Goal: Task Accomplishment & Management: Manage account settings

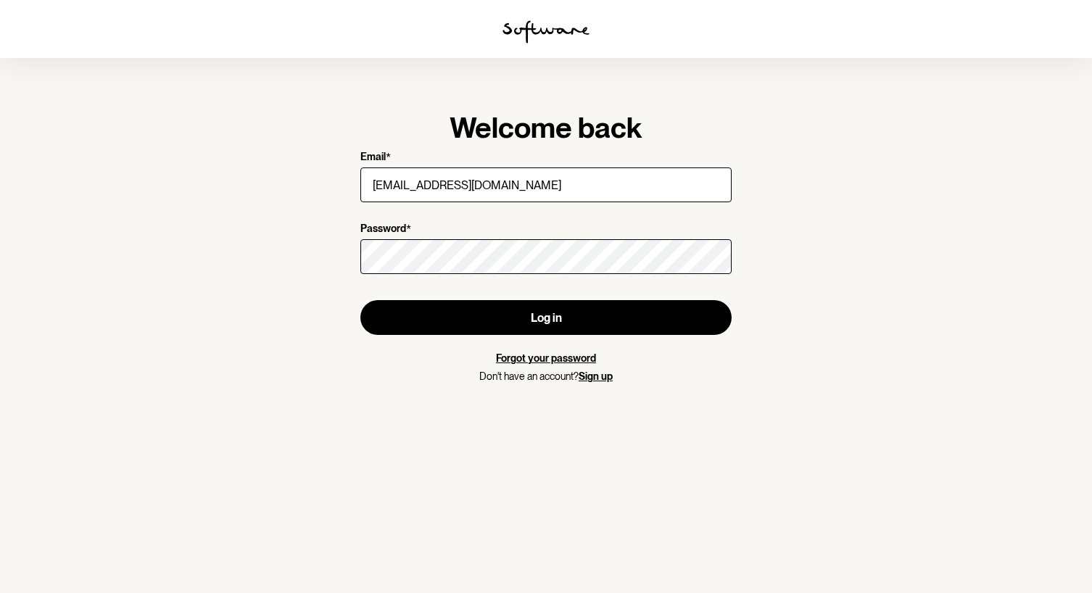
type input "[EMAIL_ADDRESS][DOMAIN_NAME]"
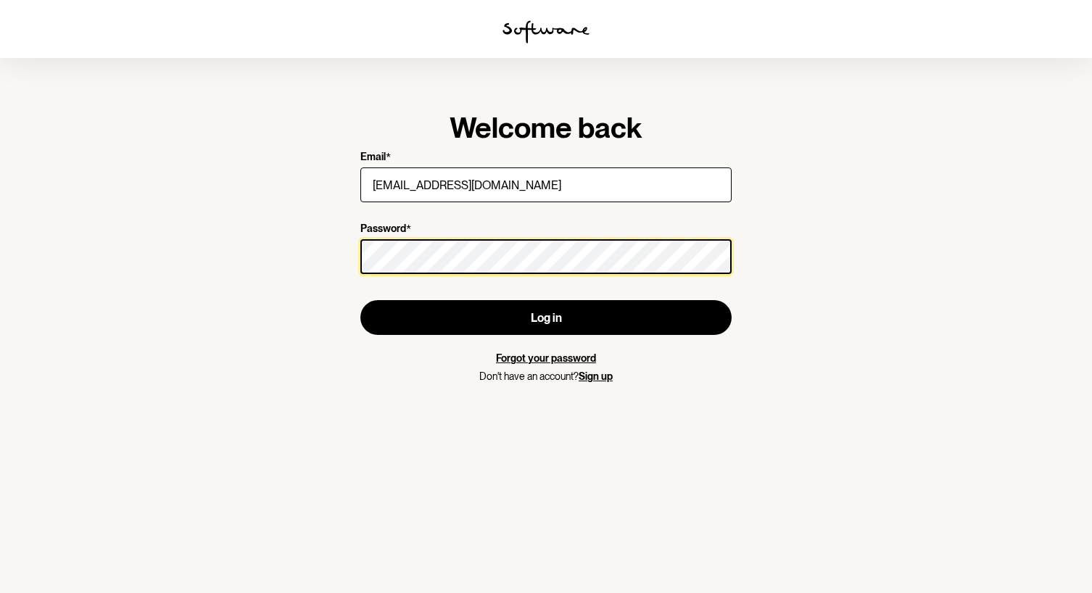
click at [546, 318] on button "Log in" at bounding box center [546, 317] width 371 height 35
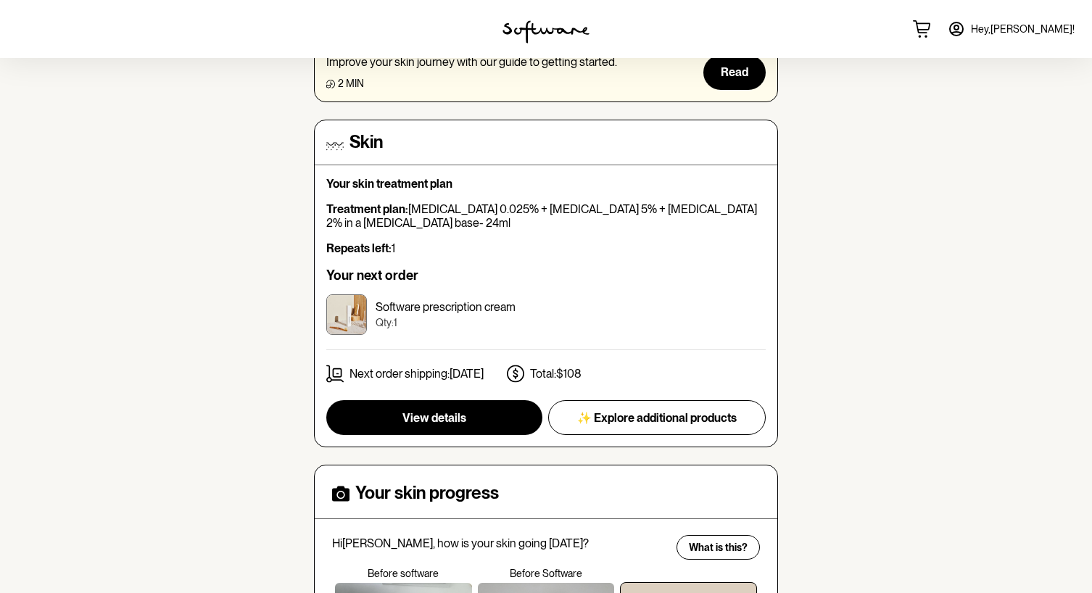
scroll to position [169, 0]
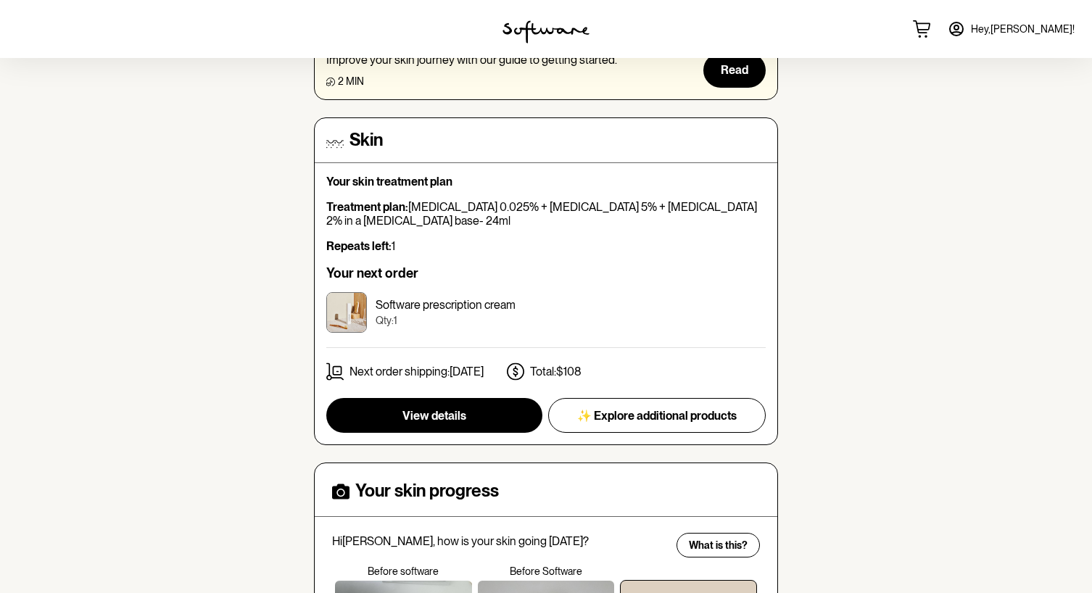
click at [391, 201] on strong "Treatment plan:" at bounding box center [367, 207] width 82 height 14
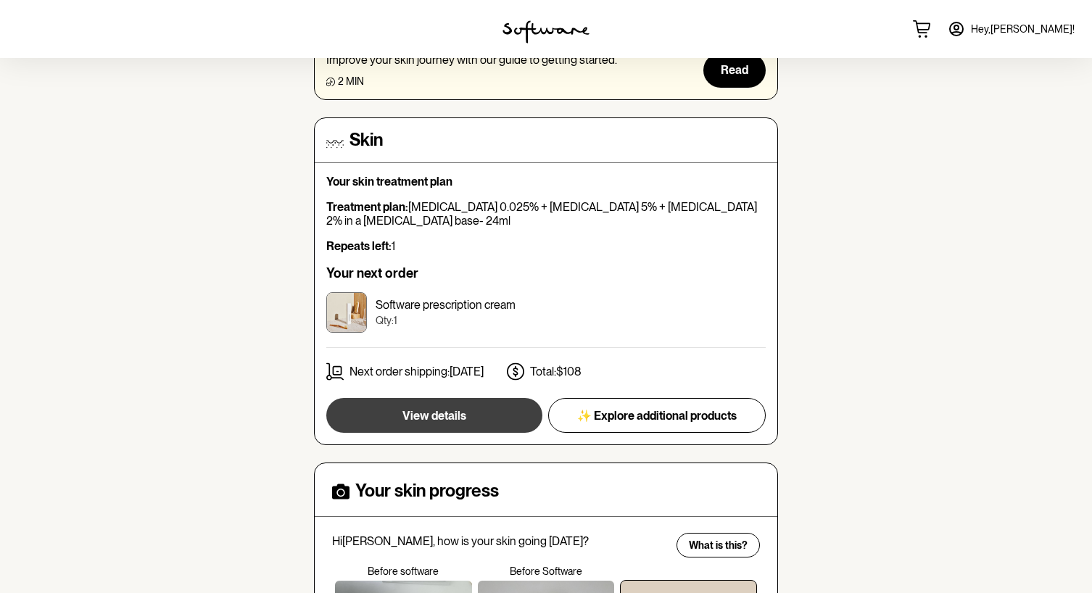
click at [423, 411] on span "View details" at bounding box center [435, 416] width 64 height 14
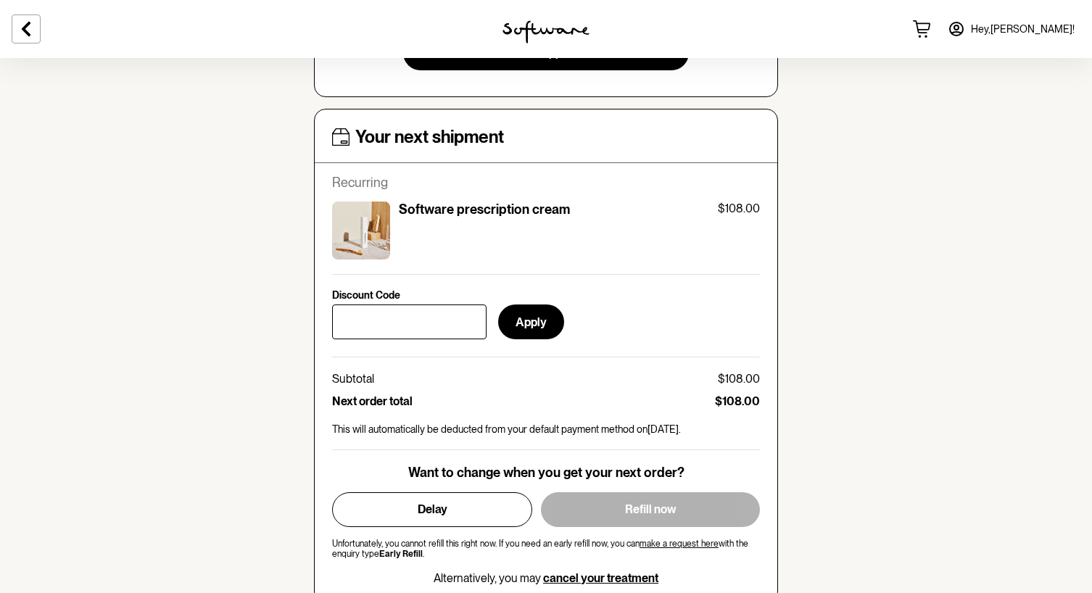
scroll to position [545, 0]
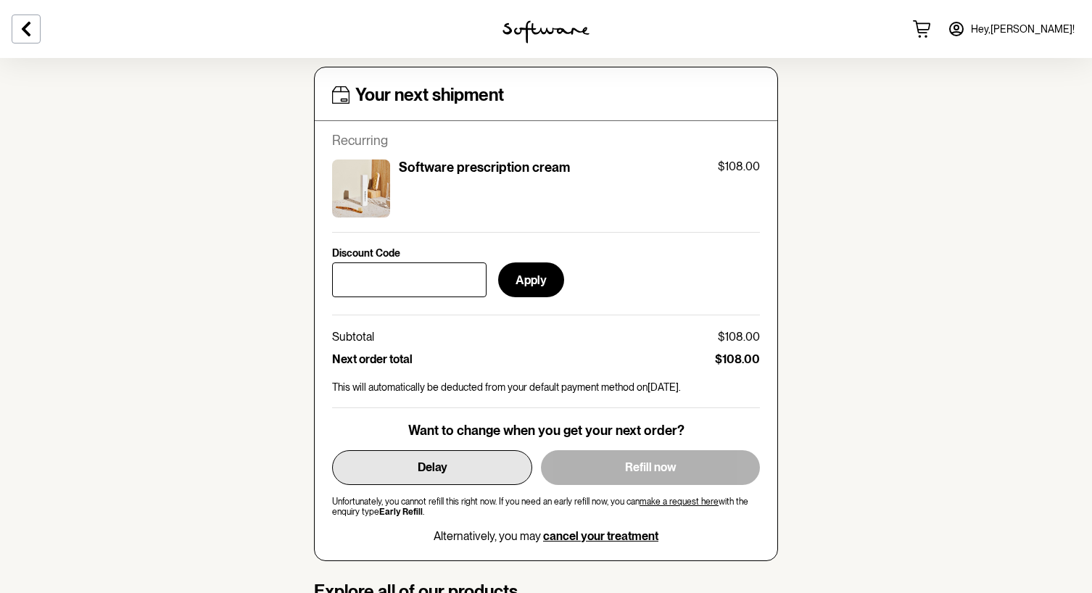
click at [416, 452] on button "Delay" at bounding box center [432, 467] width 200 height 35
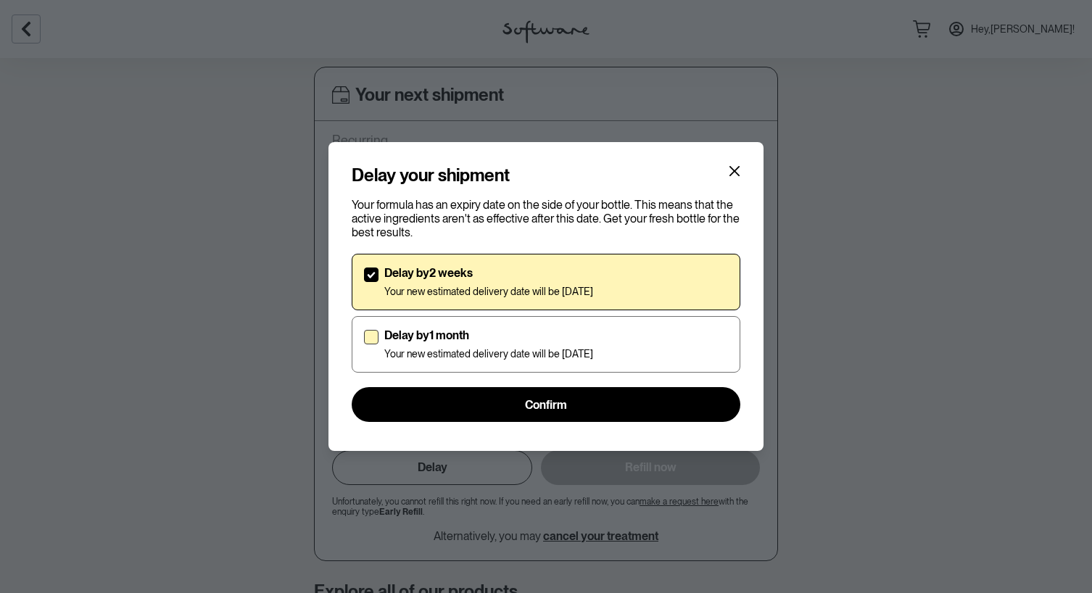
click at [441, 331] on p "Delay by 1 month" at bounding box center [488, 336] width 209 height 14
click at [364, 345] on input "Delay by 1 month Your new estimated delivery date will be [DATE]" at bounding box center [363, 345] width 1 height 1
checkbox input "true"
checkbox input "false"
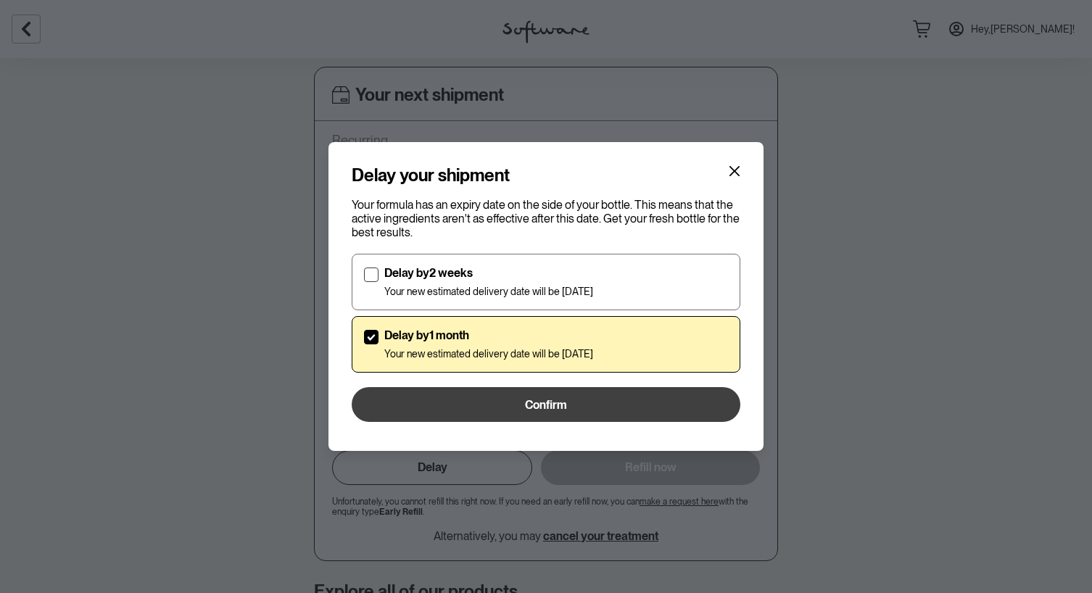
click at [445, 402] on button "Confirm" at bounding box center [546, 404] width 389 height 35
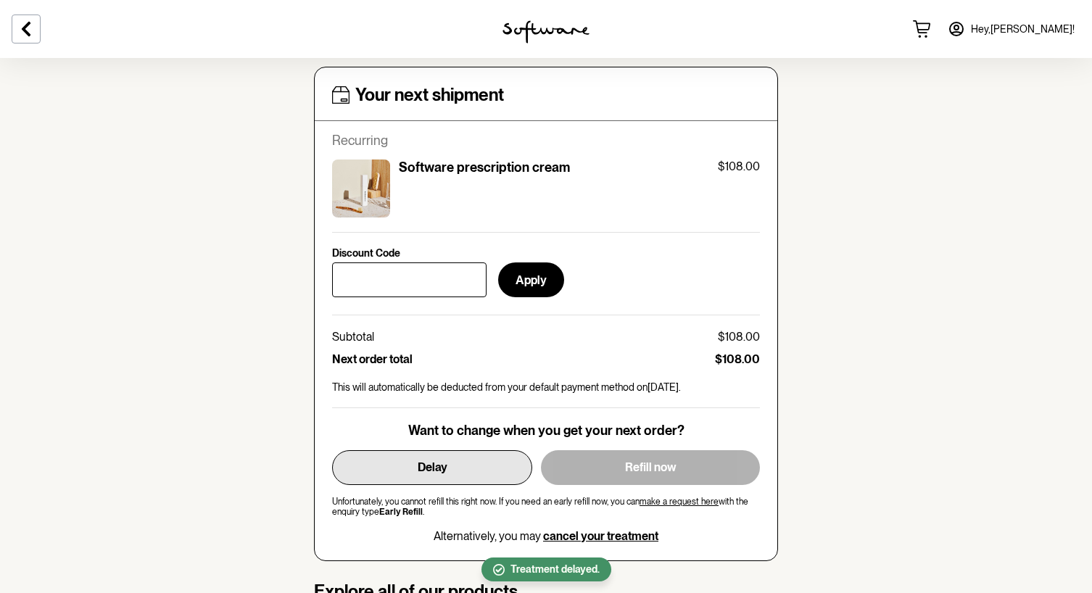
click at [419, 461] on span "Delay" at bounding box center [433, 468] width 30 height 14
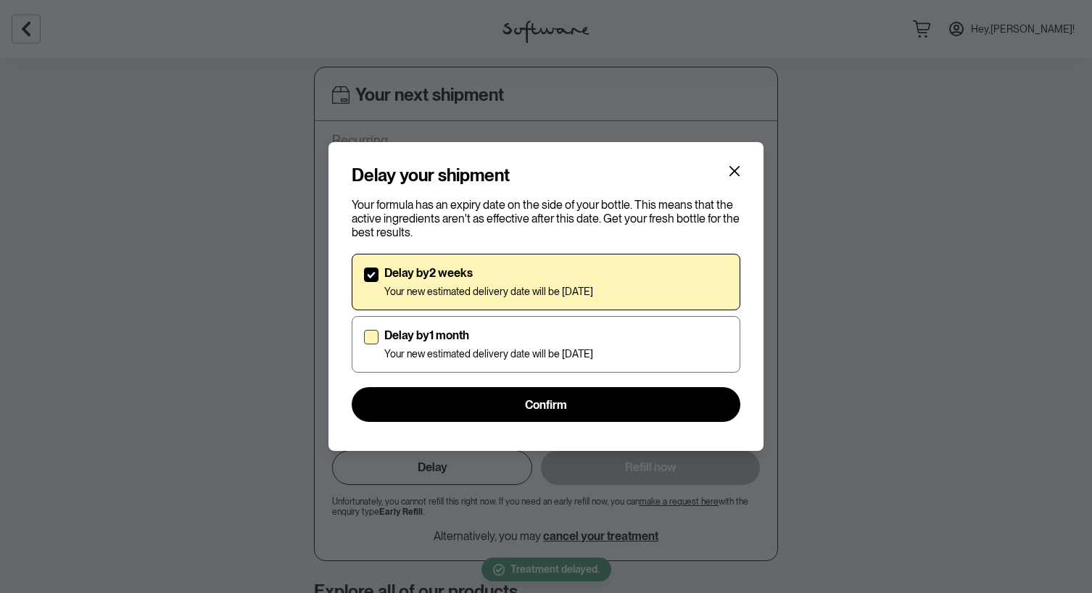
click at [420, 341] on p "Delay by 1 month" at bounding box center [488, 336] width 209 height 14
click at [364, 345] on input "Delay by 1 month Your new estimated delivery date will be [DATE]" at bounding box center [363, 345] width 1 height 1
checkbox input "true"
checkbox input "false"
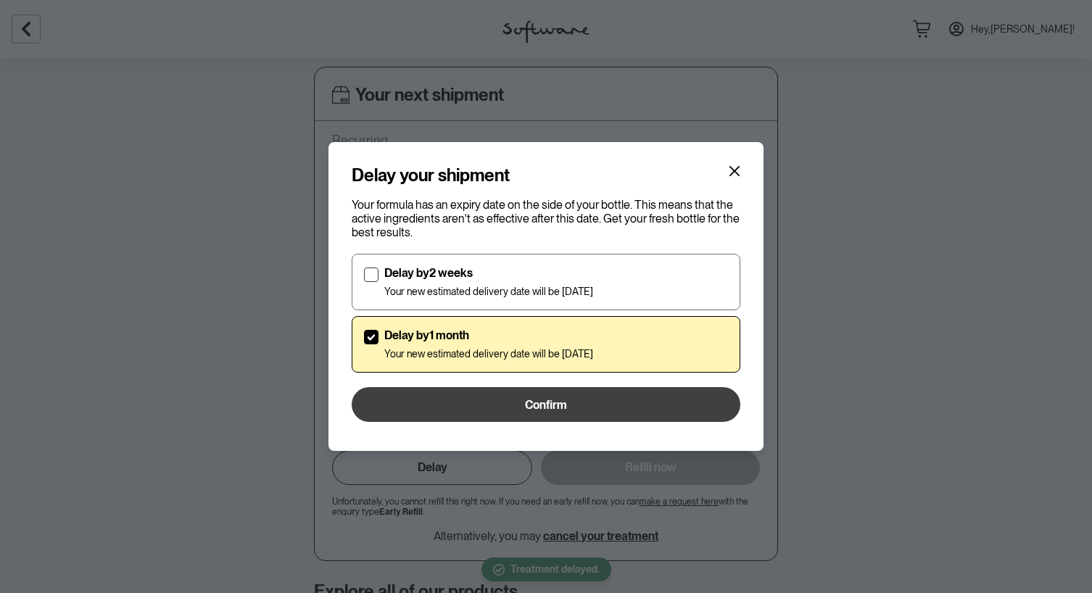
click at [416, 406] on button "Confirm" at bounding box center [546, 404] width 389 height 35
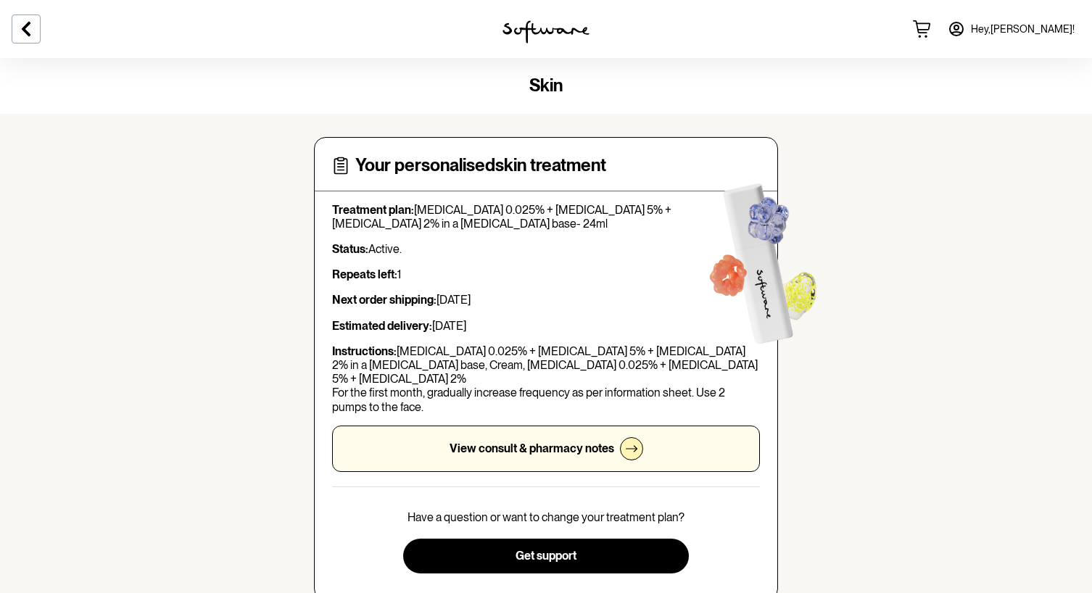
scroll to position [0, 0]
click at [522, 33] on img at bounding box center [546, 31] width 87 height 23
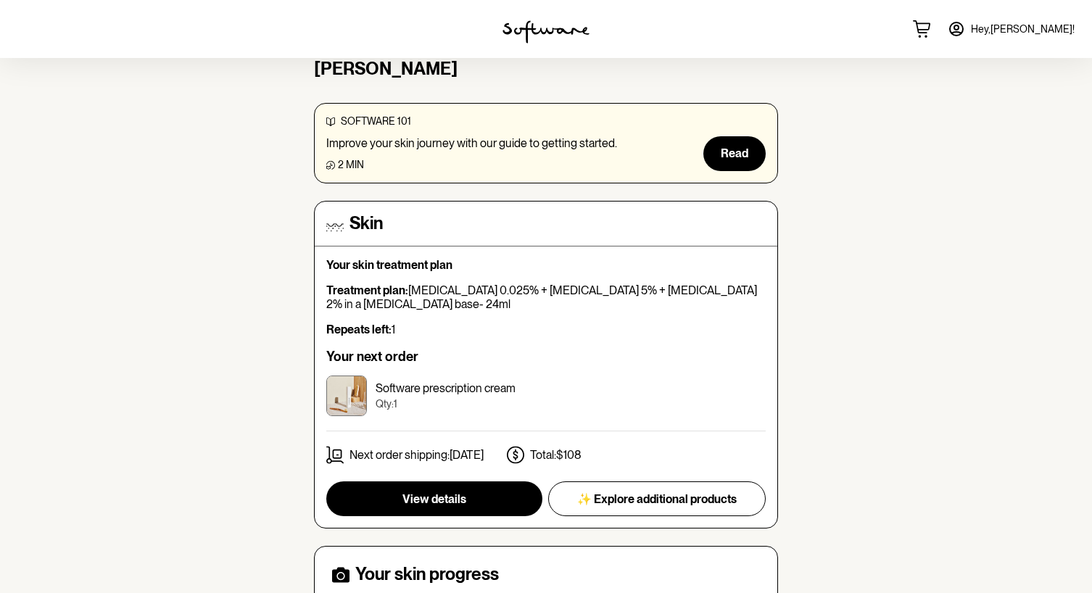
scroll to position [97, 0]
